Goal: Task Accomplishment & Management: Manage account settings

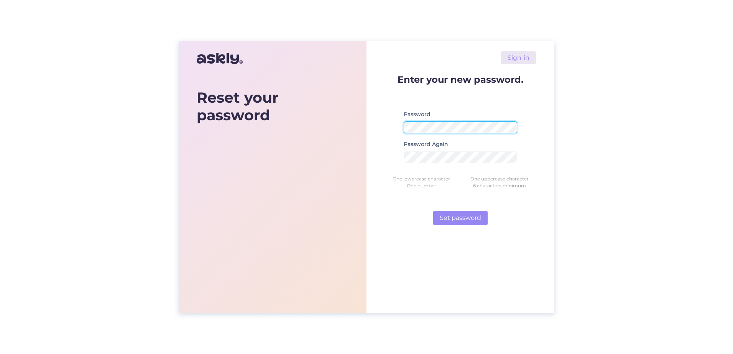
click at [404, 133] on div at bounding box center [404, 133] width 0 height 0
click at [397, 118] on form "Enter your new password. Password Password Again One lowercase character One up…" at bounding box center [460, 150] width 151 height 151
click at [548, 141] on div "Sign-in Enter your new password. Password Password Again One lowercase characte…" at bounding box center [461, 177] width 188 height 272
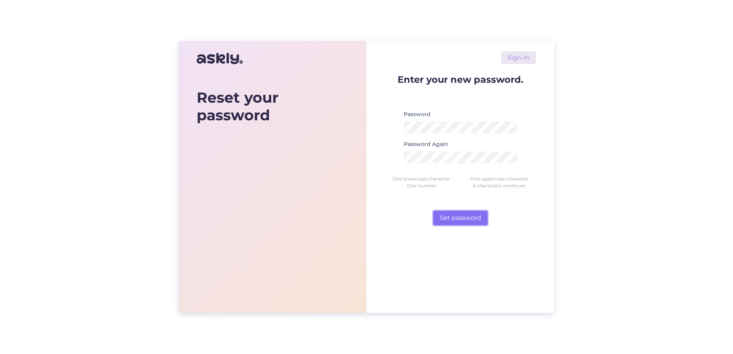
click at [455, 215] on button "Set password" at bounding box center [460, 218] width 54 height 15
click at [417, 244] on div "Enter your new password. Password Password must match requirements Password Aga…" at bounding box center [460, 163] width 151 height 176
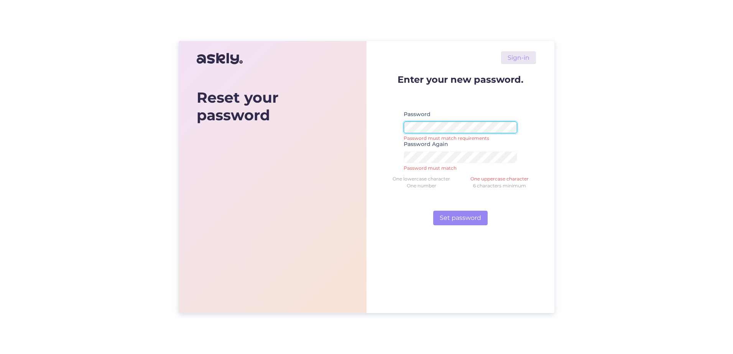
click at [393, 136] on form "Enter your new password. Password Password must match requirements Password Aga…" at bounding box center [460, 150] width 151 height 151
click at [390, 114] on form "Enter your new password. Password Password must match requirements Password Aga…" at bounding box center [460, 150] width 151 height 151
click at [526, 104] on form "Enter your new password. Password Password must match requirements Password Aga…" at bounding box center [460, 150] width 151 height 151
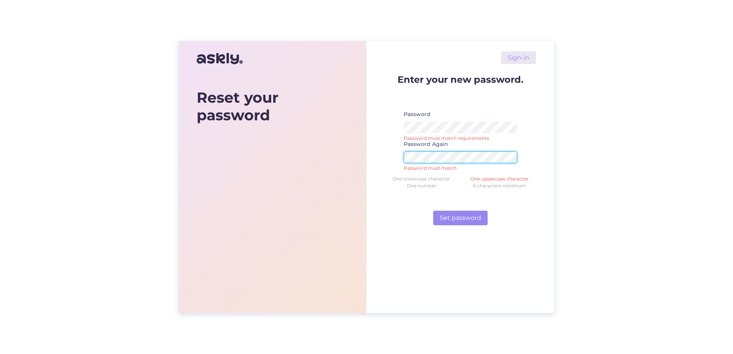
click at [377, 148] on div "Sign-in Enter your new password. Password Password must match requirements Pass…" at bounding box center [461, 177] width 188 height 272
click at [542, 143] on div "Sign-in Enter your new password. Password Password must match requirements Pass…" at bounding box center [461, 177] width 188 height 272
click at [529, 216] on form "Enter your new password. Password Password must match requirements Password Aga…" at bounding box center [460, 150] width 151 height 151
click at [535, 265] on div "Sign-in Enter your new password. Password Password must match requirements Pass…" at bounding box center [461, 177] width 188 height 272
click at [533, 233] on div "Enter your new password. Password Password must match requirements Password Aga…" at bounding box center [460, 163] width 151 height 176
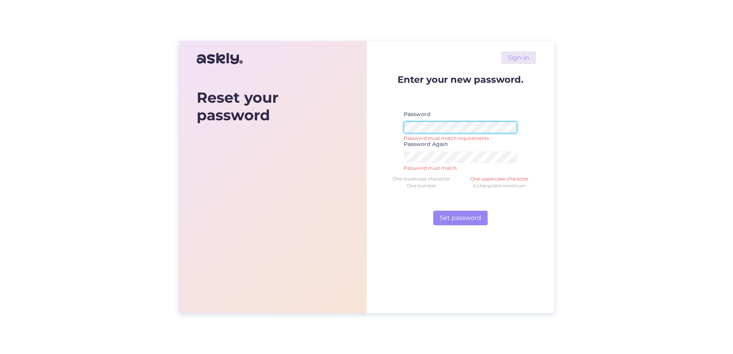
click at [391, 125] on form "Enter your new password. Password Password must match requirements Password Aga…" at bounding box center [460, 150] width 151 height 151
click at [537, 113] on div "Sign-in Enter your new password. Password Password must match requirements Pass…" at bounding box center [461, 177] width 188 height 272
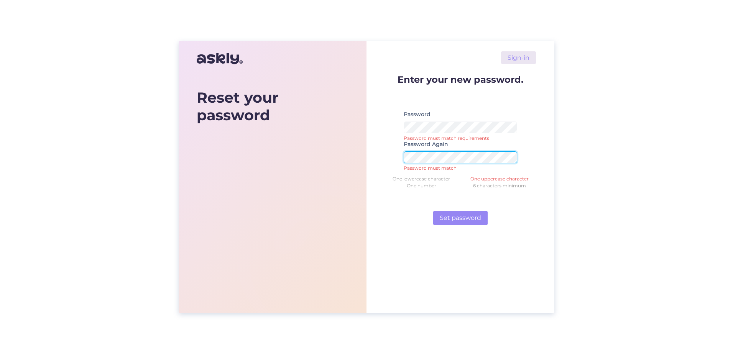
click at [386, 144] on form "Enter your new password. Password Password must match requirements Password Aga…" at bounding box center [460, 150] width 151 height 151
click at [538, 140] on div "Sign-in Enter your new password. Password Password must match requirements Pass…" at bounding box center [461, 177] width 188 height 272
click at [445, 144] on label "Password Again" at bounding box center [426, 144] width 44 height 8
click at [534, 98] on form "Enter your new password. Password Password must match requirements Password Aga…" at bounding box center [460, 150] width 151 height 151
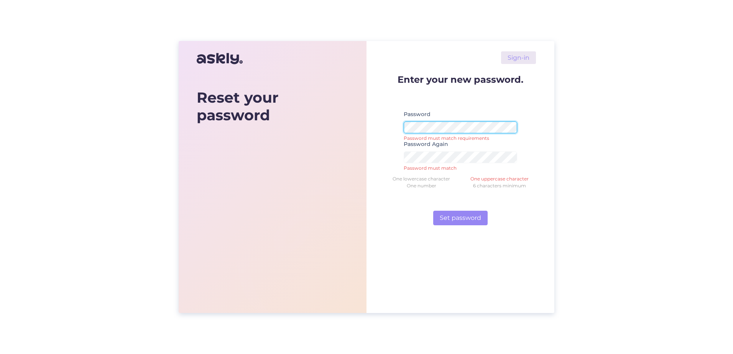
click at [383, 125] on div "Sign-in Enter your new password. Password Password must match requirements Pass…" at bounding box center [461, 177] width 188 height 272
click at [391, 122] on form "Enter your new password. Password Password must match requirements Password Aga…" at bounding box center [460, 150] width 151 height 151
click at [387, 143] on form "Enter your new password. Password Password must match requirements Password Aga…" at bounding box center [460, 150] width 151 height 151
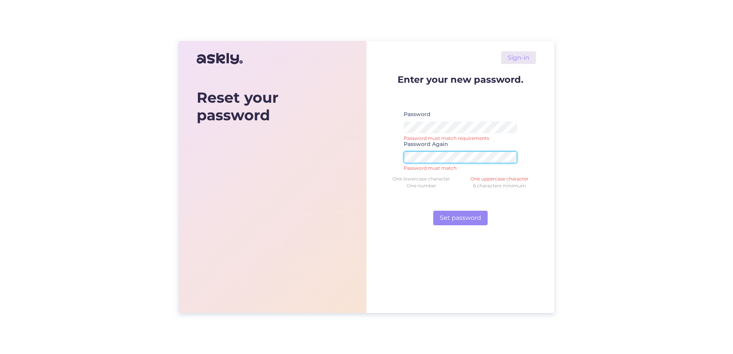
click at [372, 157] on div "Sign-in Enter your new password. Password Password must match requirements Pass…" at bounding box center [461, 177] width 188 height 272
click at [547, 89] on div "Sign-in Enter your new password. Password Password must match requirements Pass…" at bounding box center [461, 177] width 188 height 272
click at [513, 179] on div "One uppercase character" at bounding box center [500, 179] width 78 height 7
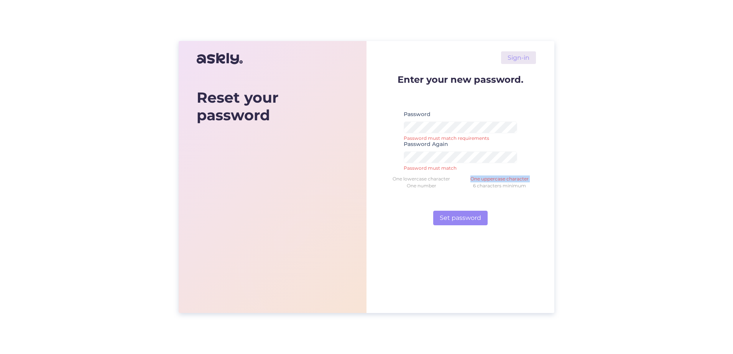
copy div "One uppercase character"
click at [386, 124] on form "Enter your new password. Password Password must match requirements Password Aga…" at bounding box center [460, 150] width 151 height 151
click at [395, 148] on form "Enter your new password. Password Password must match requirements Password Aga…" at bounding box center [460, 150] width 151 height 151
click at [463, 103] on form "Enter your new password. Password Password must match requirements Password Aga…" at bounding box center [460, 150] width 151 height 151
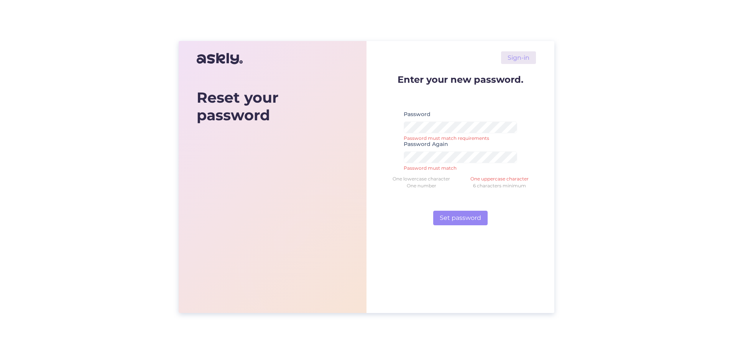
click at [527, 256] on div "Sign-in Enter your new password. Password Password must match requirements Pass…" at bounding box center [461, 177] width 188 height 272
click at [488, 175] on form "Enter your new password. Password Password must match requirements Password Aga…" at bounding box center [460, 150] width 151 height 151
click at [492, 181] on div "One uppercase character" at bounding box center [500, 179] width 78 height 7
click at [458, 218] on button "Set password" at bounding box center [460, 218] width 54 height 15
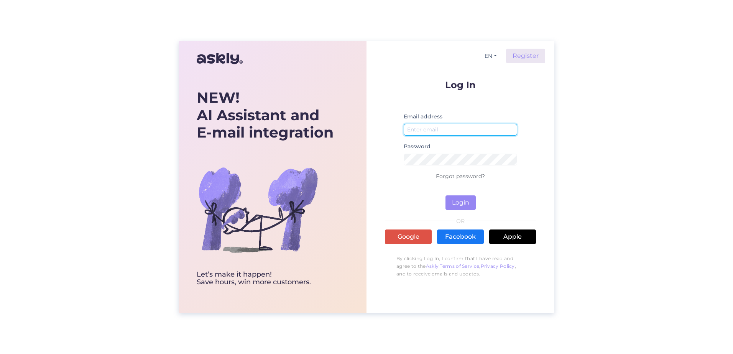
click at [429, 132] on input "email" at bounding box center [461, 130] width 114 height 12
type input "[EMAIL_ADDRESS][DOMAIN_NAME]"
click at [510, 94] on form "Log In Email address [EMAIL_ADDRESS][DOMAIN_NAME] Password Forgot password? Log…" at bounding box center [460, 145] width 151 height 130
click at [456, 202] on button "Login" at bounding box center [461, 203] width 30 height 15
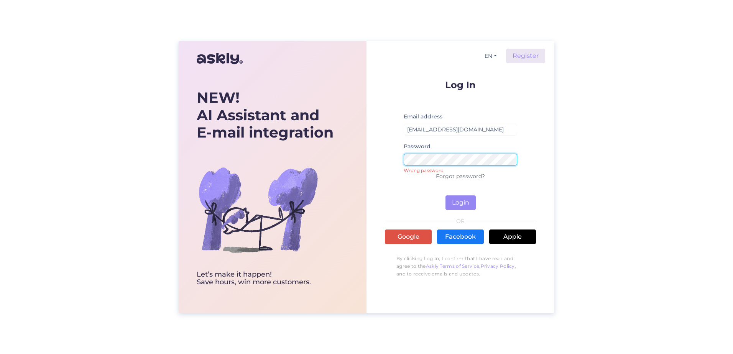
click at [374, 143] on div "EN Register Log In Email address [EMAIL_ADDRESS][DOMAIN_NAME] Password Wrong pa…" at bounding box center [461, 177] width 188 height 272
click at [535, 138] on form "Log In Email address [EMAIL_ADDRESS][DOMAIN_NAME] Password Wrong password Forgo…" at bounding box center [460, 145] width 151 height 130
click at [464, 202] on button "Login" at bounding box center [461, 203] width 30 height 15
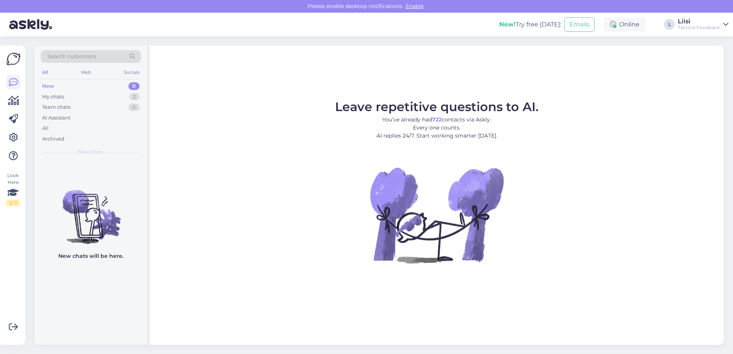
click at [606, 127] on figure "Leave repetitive questions to AI. You’ve already had 722 contacts via Askly. Ev…" at bounding box center [436, 192] width 561 height 183
